Goal: Task Accomplishment & Management: Use online tool/utility

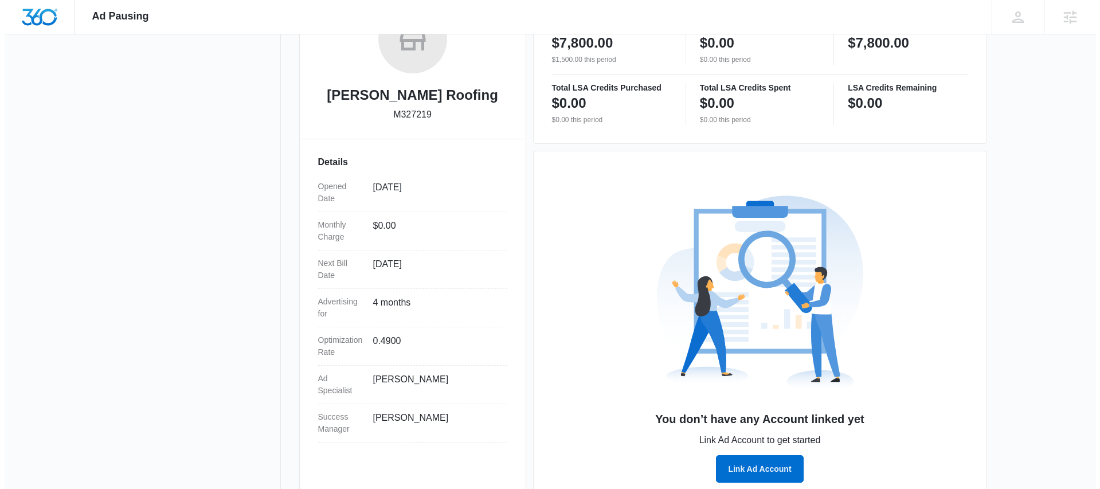
scroll to position [241, 0]
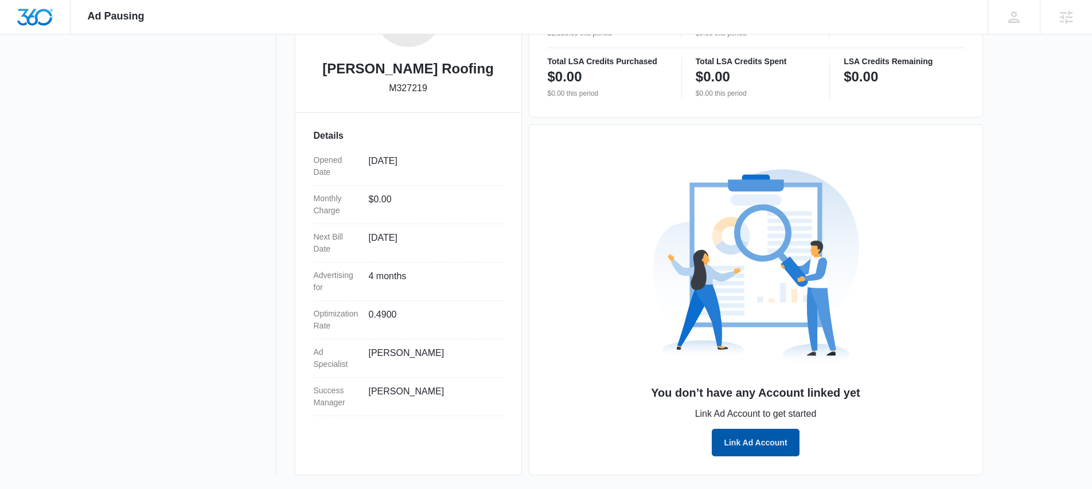
click at [755, 444] on button "Link Ad Account" at bounding box center [755, 443] width 87 height 28
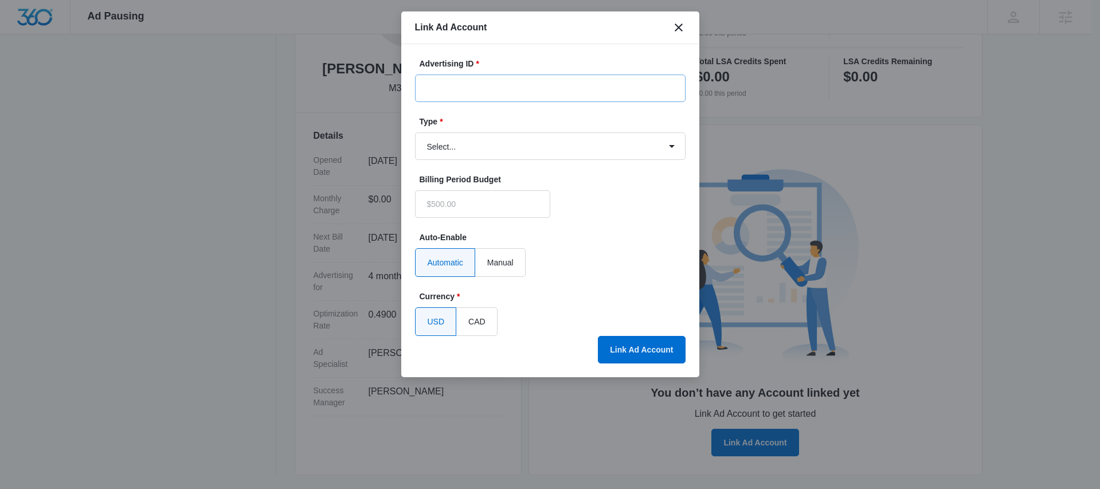
type input "$0.00"
click at [487, 95] on input "Advertising ID *" at bounding box center [550, 89] width 271 height 28
paste input "796-811-5676"
type input "796-811-5676"
click at [568, 147] on select "Select... Bing Ads Facebook Ads Google Ads" at bounding box center [550, 146] width 271 height 28
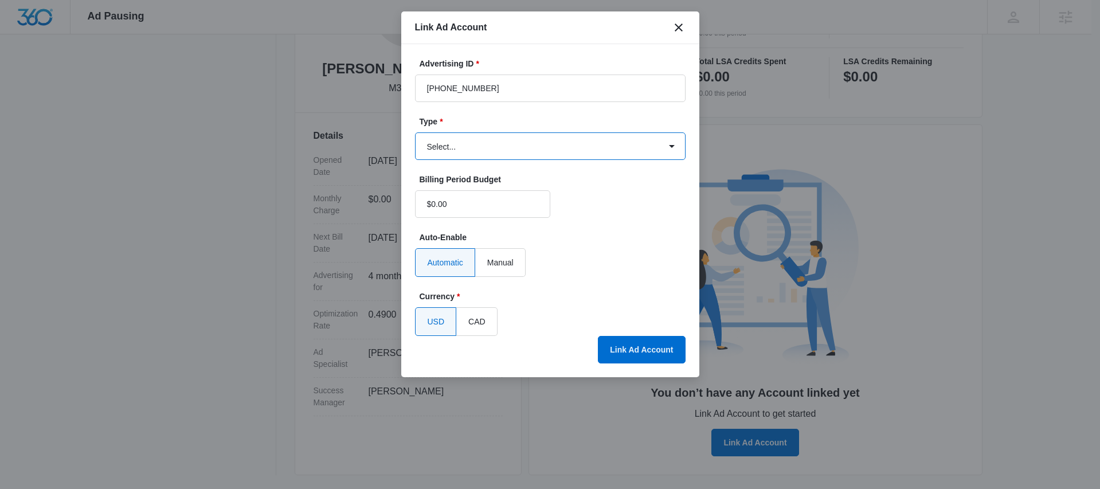
select select "google"
click at [415, 132] on select "Select... Bing Ads Facebook Ads Google Ads" at bounding box center [550, 146] width 271 height 28
click at [636, 354] on button "Link Ad Account" at bounding box center [641, 350] width 87 height 28
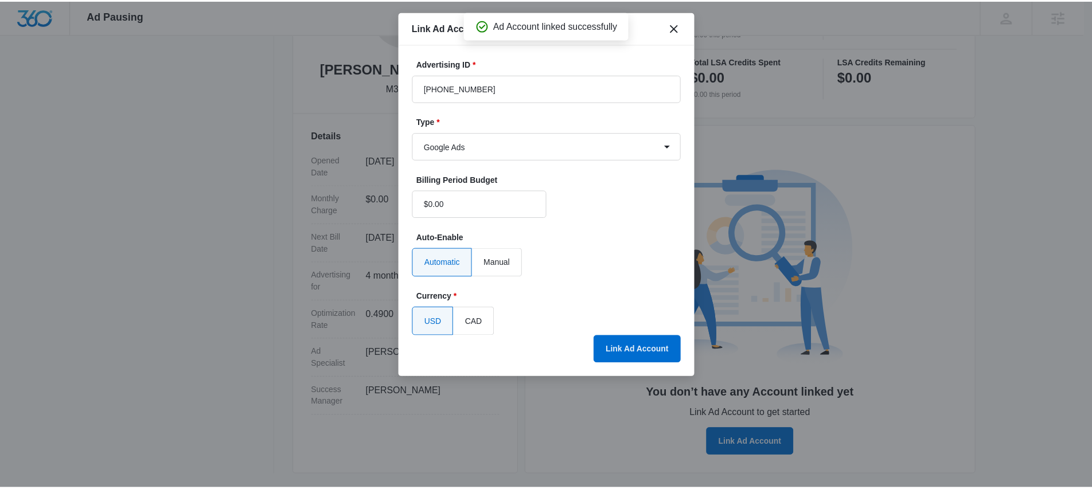
scroll to position [201, 0]
